Goal: Transaction & Acquisition: Purchase product/service

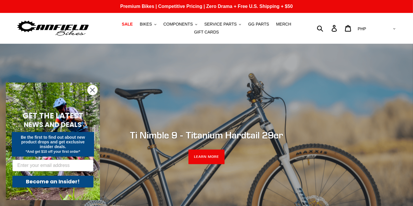
click at [88, 90] on circle "Close dialog" at bounding box center [93, 90] width 10 height 10
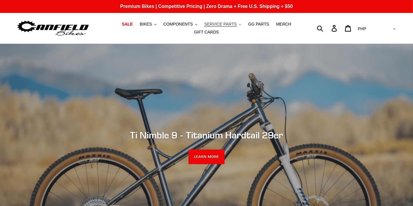
click at [210, 25] on span "SERVICE PARTS" at bounding box center [220, 24] width 32 height 5
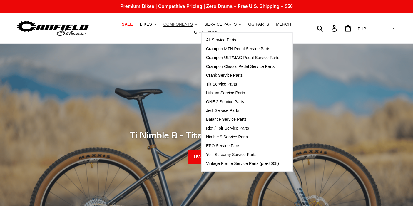
click at [179, 27] on span "COMPONENTS" at bounding box center [177, 24] width 29 height 5
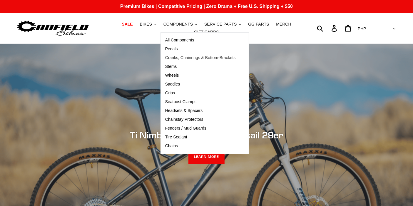
click at [179, 62] on link "Cranks, Chainrings & Bottom-Brackets" at bounding box center [200, 58] width 79 height 9
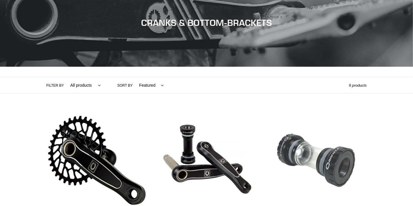
scroll to position [98, 0]
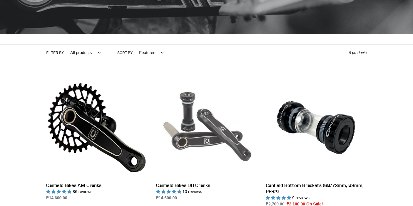
click at [212, 121] on link "Canfield Bikes DH Cranks" at bounding box center [206, 139] width 101 height 124
click at [205, 131] on link "Canfield Bikes DH Cranks" at bounding box center [206, 139] width 101 height 124
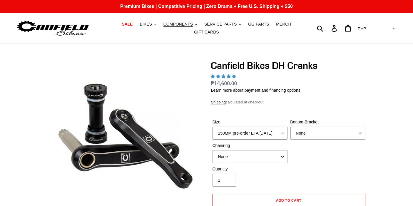
click at [263, 133] on select "150MM pre-order ETA [DATE] 155MM pre-order ETA [DATE] 160MM 165MM" at bounding box center [250, 133] width 75 height 13
select select "160MM"
click at [213, 127] on select "150MM pre-order ETA 9/30/25 155MM pre-order ETA 9/30/25 160MM 165MM" at bounding box center [250, 133] width 75 height 13
click at [304, 135] on select "None BSA Threaded 83mm" at bounding box center [328, 133] width 75 height 13
click at [326, 110] on form "Size 150MM pre-order ETA 9/30/25 155MM pre-order ETA 9/30/25 160MM 165MM Bottom…" at bounding box center [289, 171] width 156 height 122
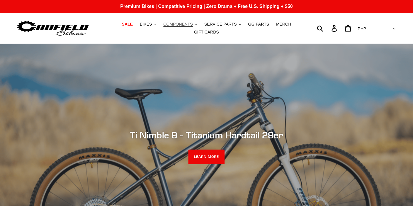
click at [183, 25] on button "COMPONENTS .cls-1{fill:#231f20}" at bounding box center [181, 24] width 40 height 8
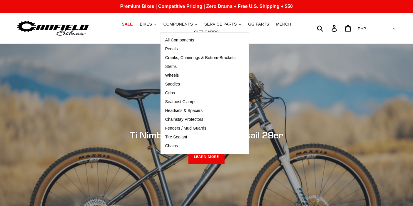
click at [167, 69] on link "Stems" at bounding box center [200, 66] width 79 height 9
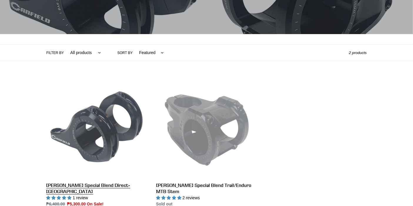
click at [134, 130] on link "Canfield Special Blend Direct-Mount DH Stem" at bounding box center [96, 142] width 101 height 130
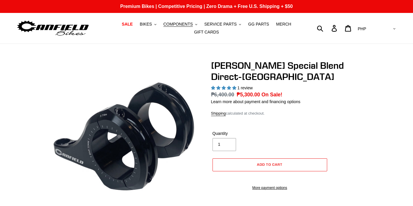
select select "highest-rating"
